Goal: Find specific page/section: Find specific page/section

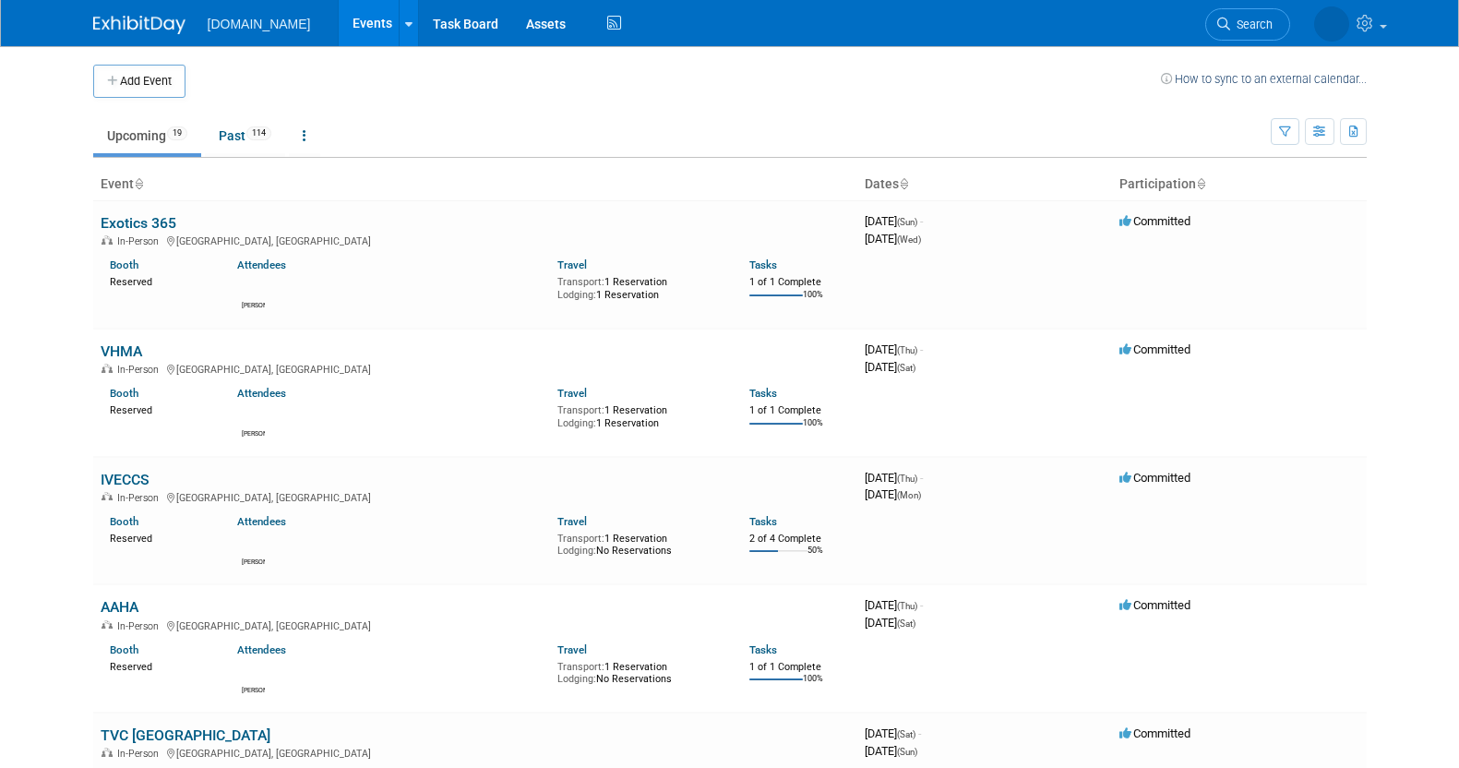
click at [159, 223] on link "Exotics 365" at bounding box center [139, 223] width 76 height 18
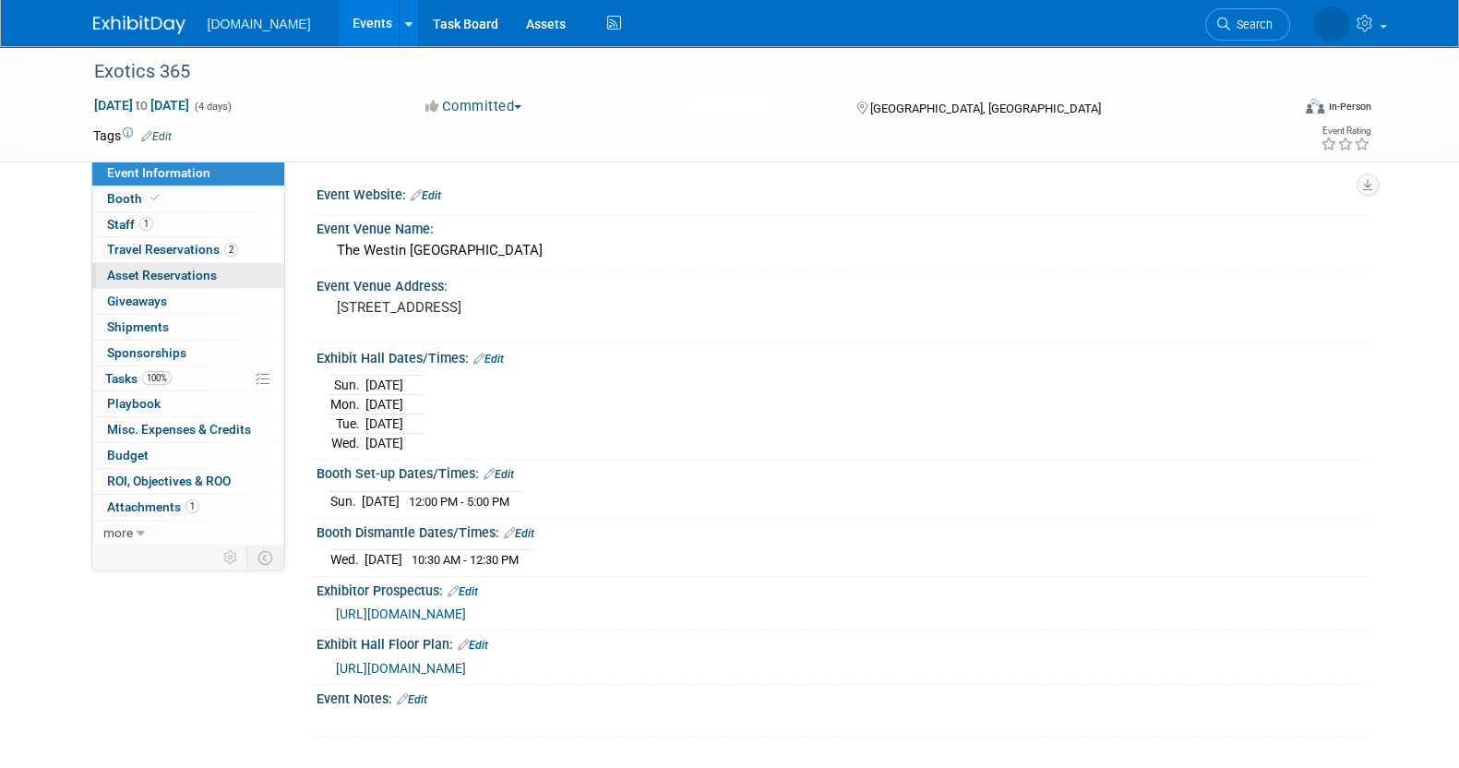
click at [175, 264] on link "0 Asset Reservations 0" at bounding box center [188, 275] width 192 height 25
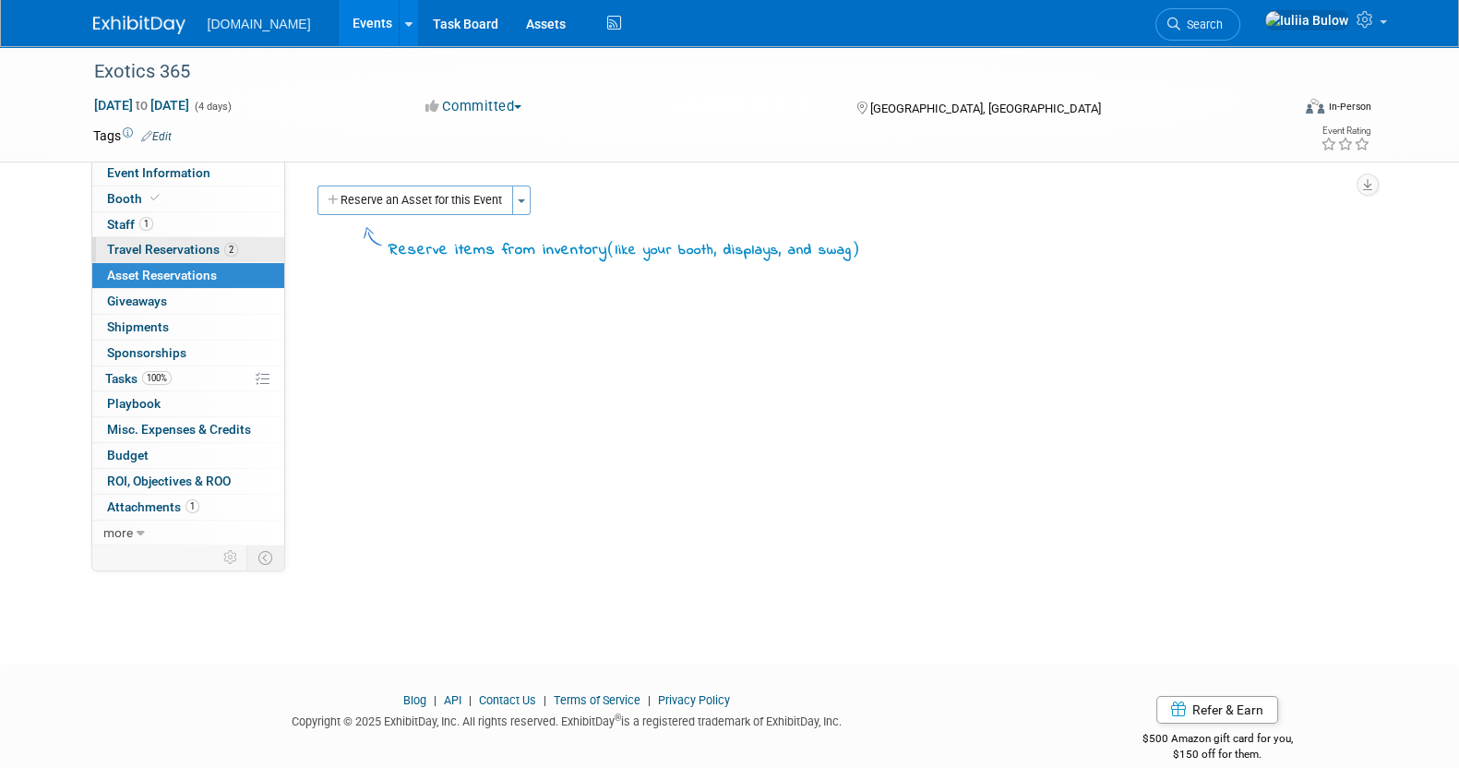
click at [175, 250] on span "Travel Reservations 2" at bounding box center [172, 249] width 131 height 15
